Goal: Information Seeking & Learning: Learn about a topic

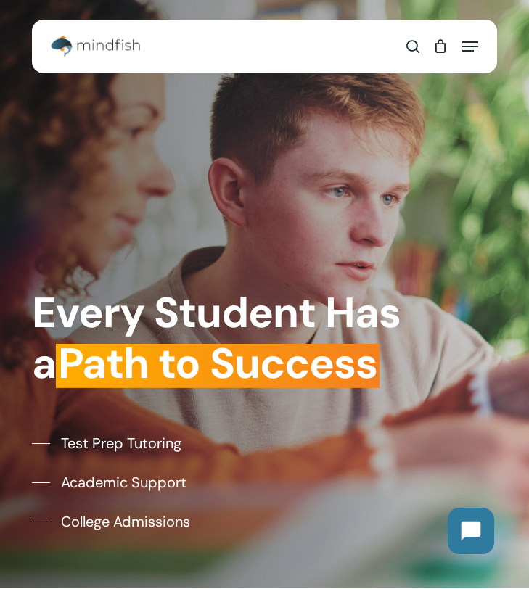
click at [362, 48] on span "Navigation Menu" at bounding box center [470, 46] width 16 height 15
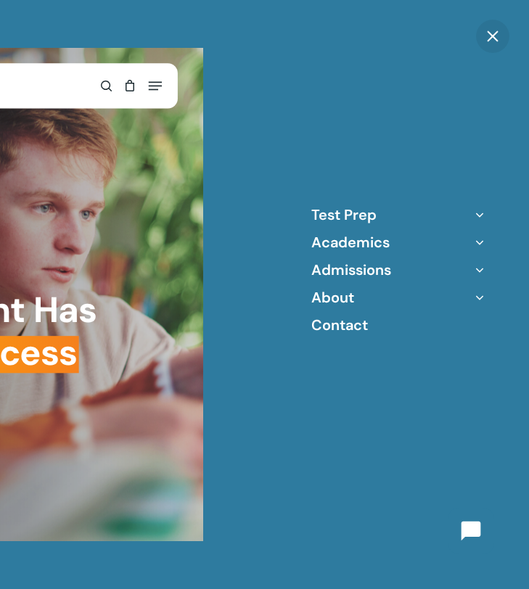
click at [362, 298] on li "About Our Team Locations Mindfish FAQ Blog" at bounding box center [398, 297] width 174 height 19
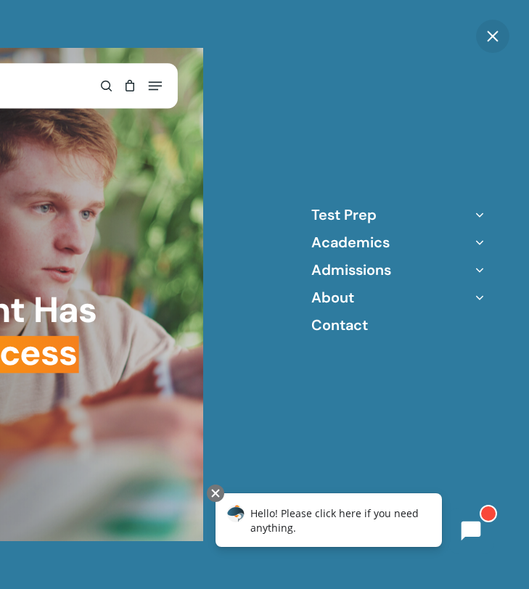
click at [362, 302] on li "About Our Team Locations Mindfish FAQ Blog" at bounding box center [398, 297] width 174 height 19
click at [343, 301] on link "About" at bounding box center [332, 297] width 43 height 19
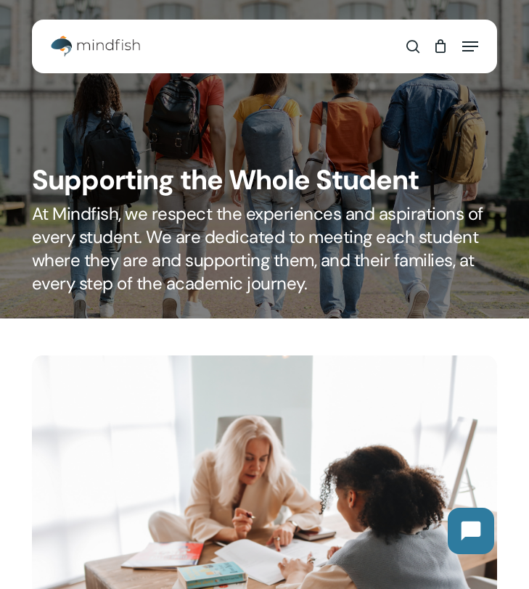
click at [466, 38] on div "Menu" at bounding box center [466, 46] width 23 height 36
click at [468, 47] on span "Navigation Menu" at bounding box center [470, 46] width 16 height 15
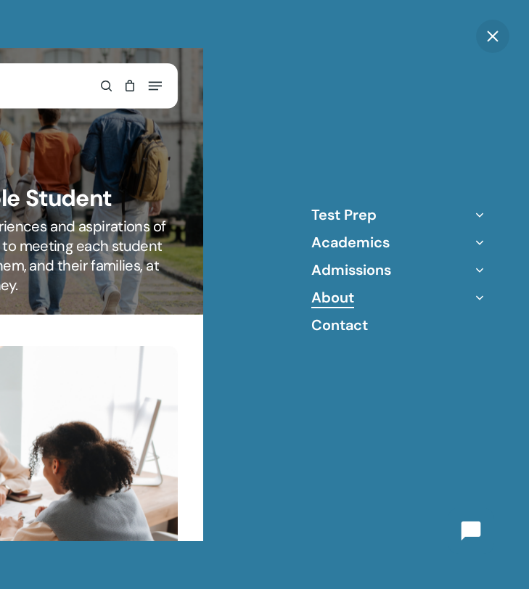
click at [478, 294] on icon "Off Canvas Menu" at bounding box center [479, 297] width 20 height 20
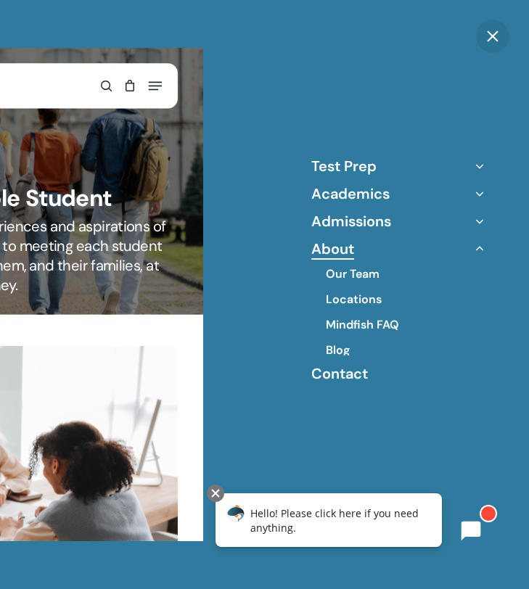
click at [474, 171] on icon "Off Canvas Menu" at bounding box center [479, 166] width 20 height 20
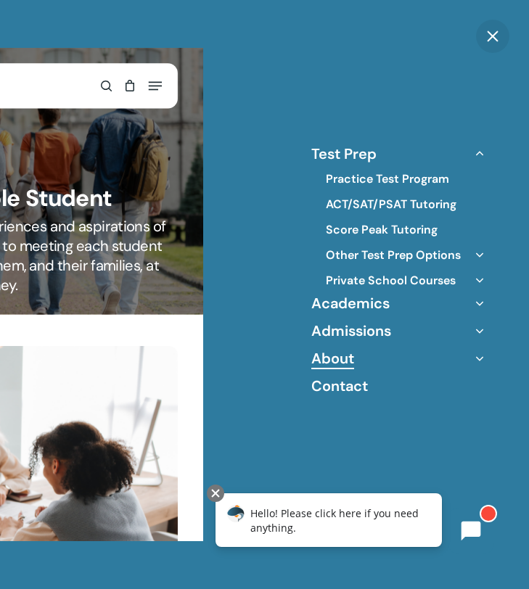
click at [476, 164] on ul "Practice Test Program ACT/SAT/PSAT Tutoring Score Peak Tutoring Other Test Prep…" at bounding box center [398, 224] width 174 height 122
click at [479, 305] on icon "Off Canvas Menu" at bounding box center [479, 303] width 20 height 20
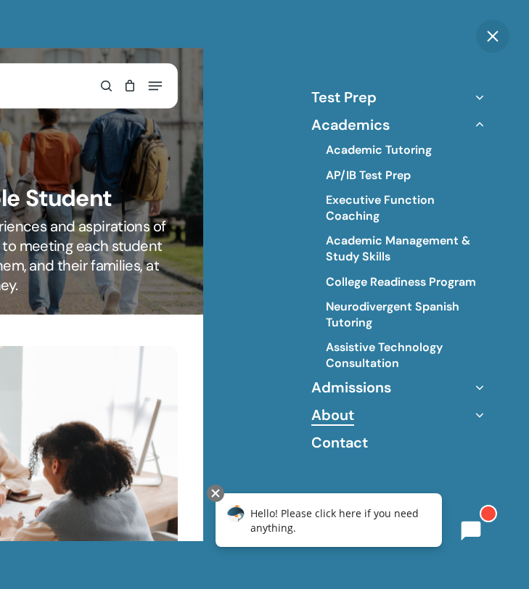
click at [475, 385] on icon "Off Canvas Menu" at bounding box center [479, 387] width 20 height 20
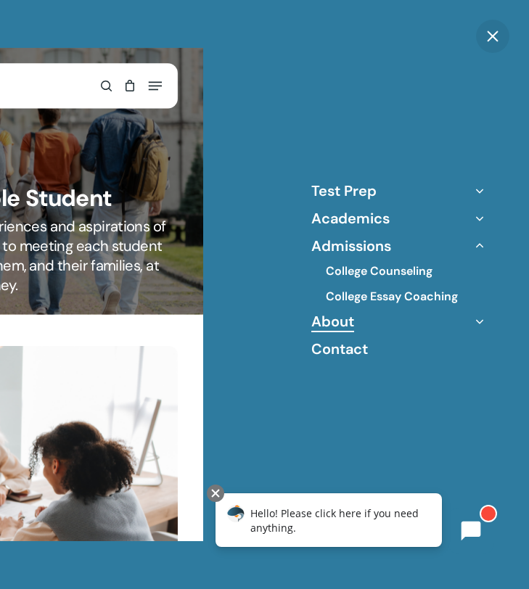
click at [485, 318] on icon "Off Canvas Menu" at bounding box center [479, 321] width 20 height 20
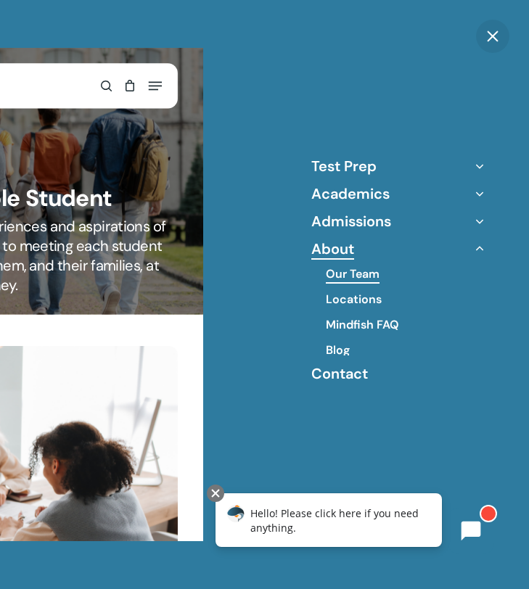
click at [358, 273] on link "Our Team" at bounding box center [353, 274] width 54 height 16
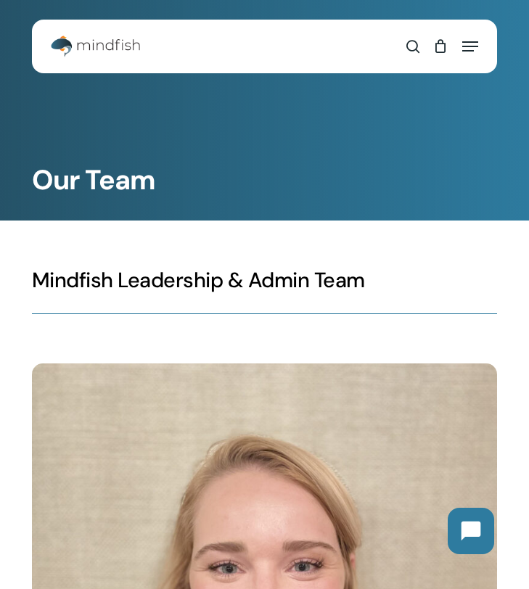
click at [52, 48] on img "Main Menu" at bounding box center [95, 47] width 89 height 22
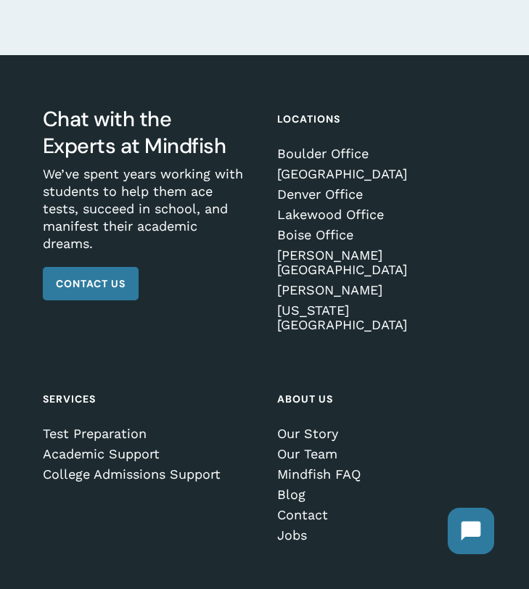
scroll to position [5707, 0]
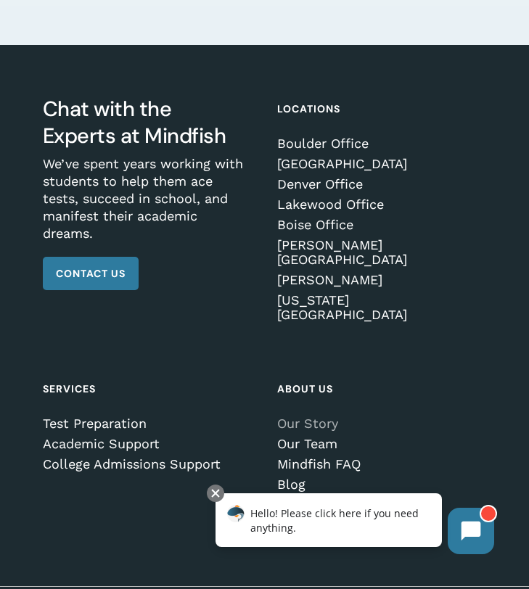
click at [312, 416] on link "Our Story" at bounding box center [378, 423] width 202 height 15
